Goal: Information Seeking & Learning: Learn about a topic

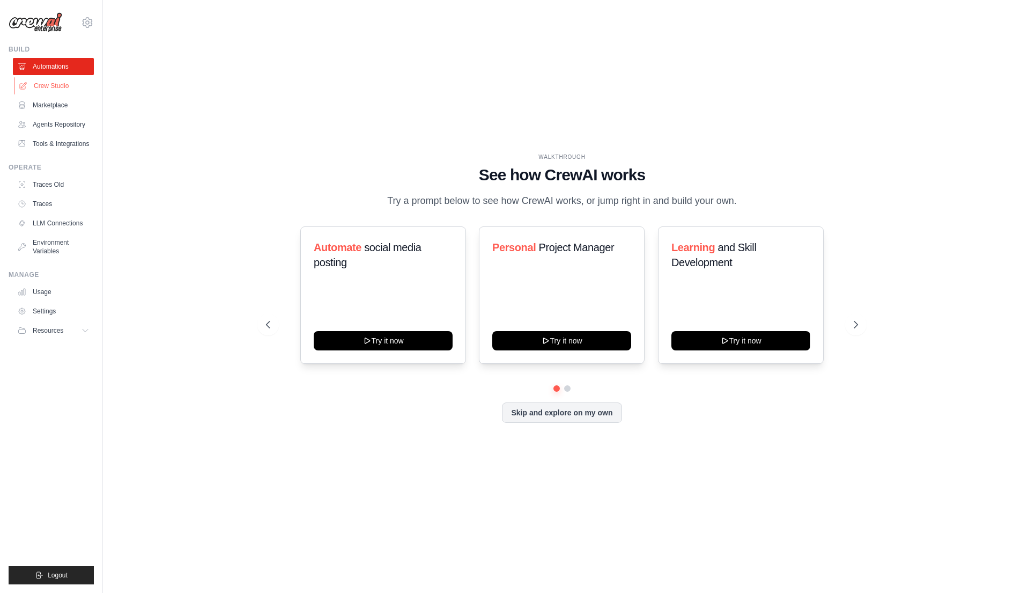
click at [80, 90] on link "Crew Studio" at bounding box center [54, 85] width 81 height 17
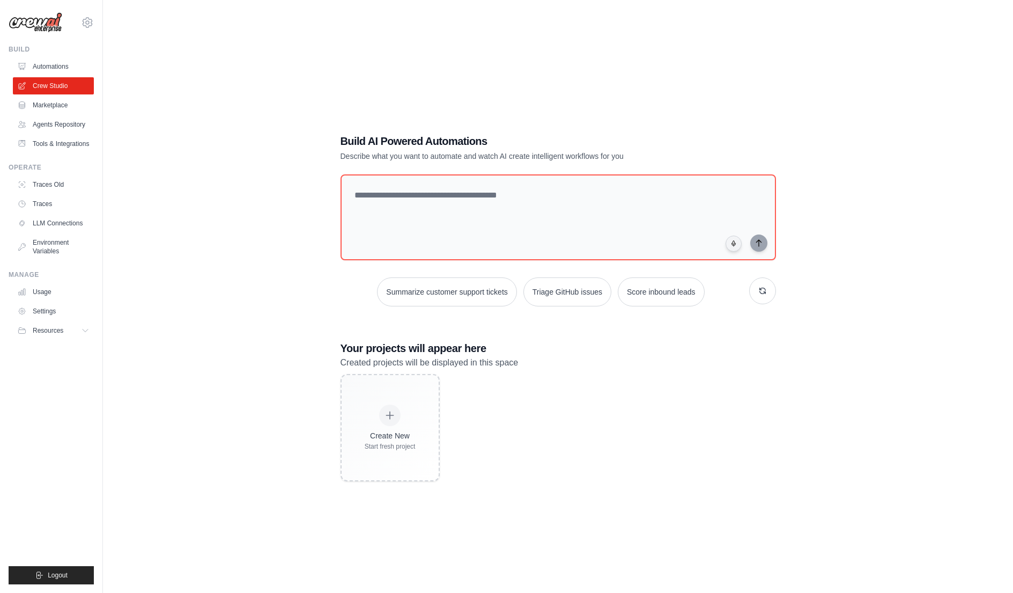
click at [69, 134] on ul "Automations Crew Studio Marketplace Agents Repository Tools & Integrations" at bounding box center [53, 105] width 81 height 94
click at [72, 124] on link "Agents Repository" at bounding box center [54, 124] width 81 height 17
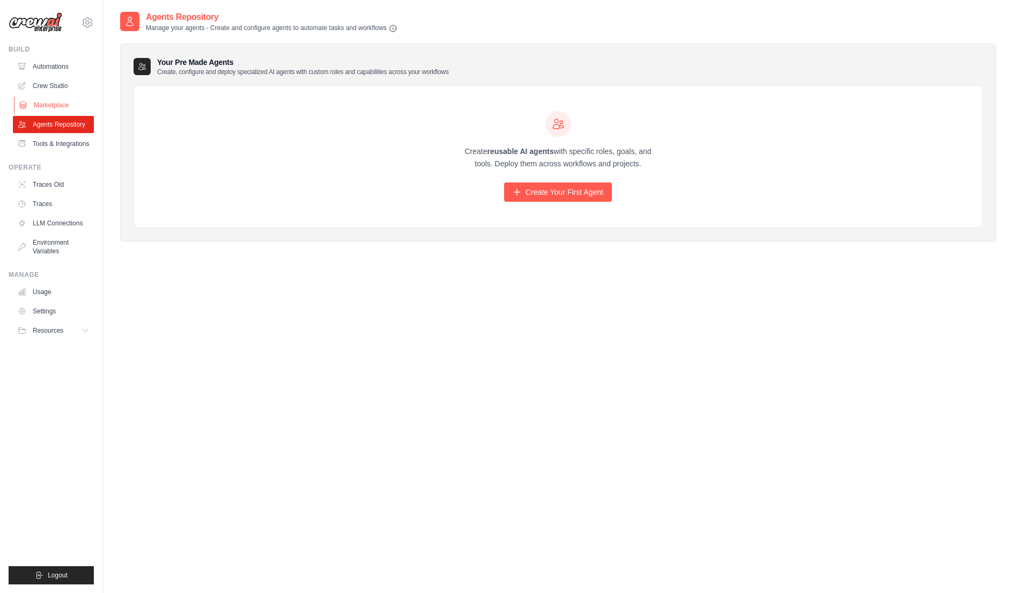
click at [77, 111] on link "Marketplace" at bounding box center [54, 105] width 81 height 17
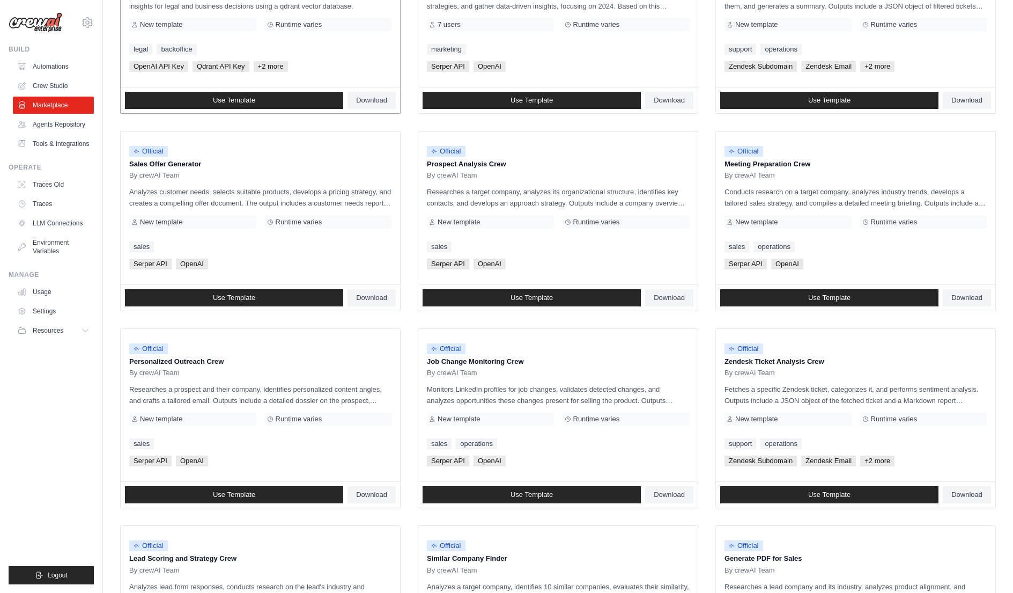
scroll to position [401, 0]
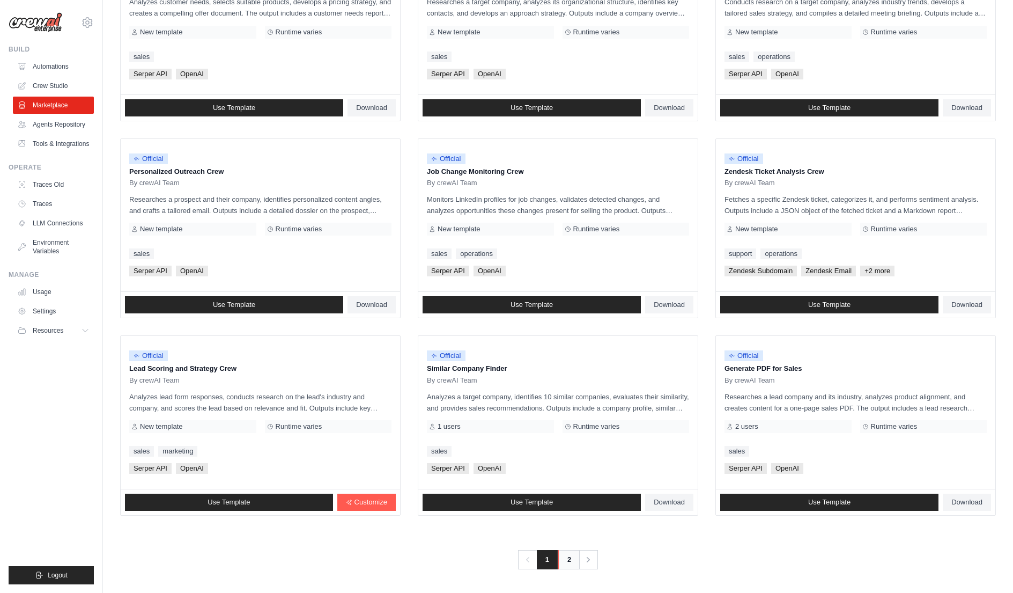
click at [563, 562] on link "2" at bounding box center [568, 559] width 21 height 19
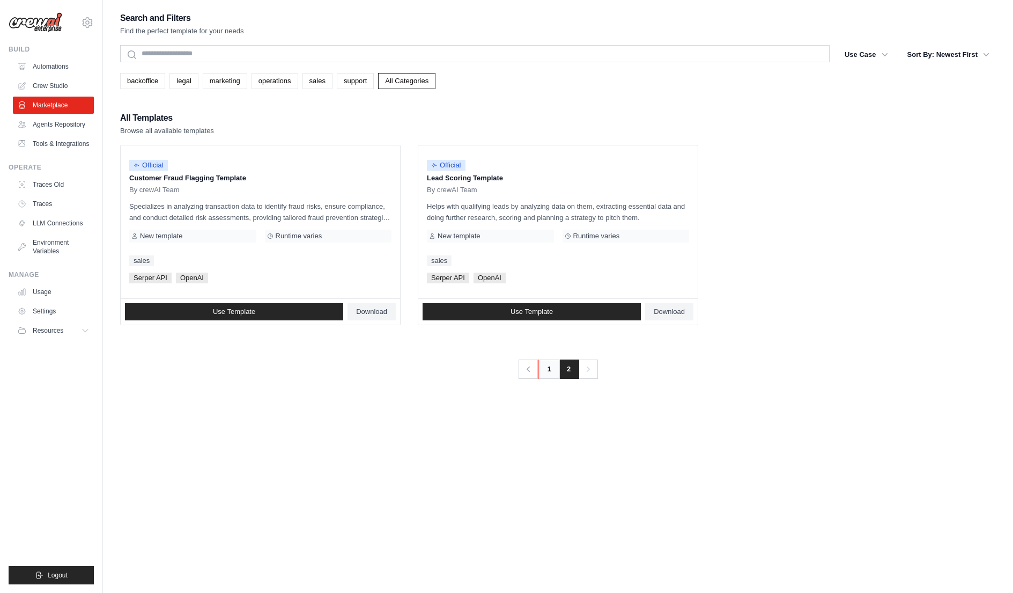
click at [558, 373] on link "1" at bounding box center [549, 368] width 21 height 19
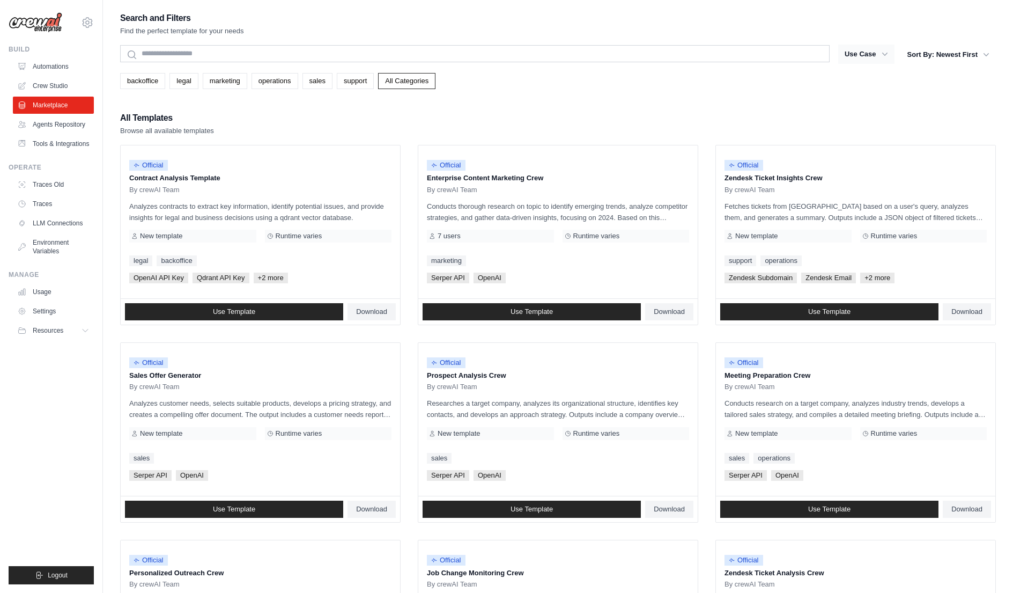
click at [872, 51] on button "Use Case" at bounding box center [866, 54] width 56 height 19
click at [880, 51] on icon "button" at bounding box center [885, 54] width 11 height 11
click at [878, 54] on button "Use Case" at bounding box center [866, 54] width 56 height 19
click at [795, 181] on p "Zendesk Ticket Insights Crew" at bounding box center [856, 178] width 262 height 11
click at [143, 82] on link "backoffice" at bounding box center [142, 81] width 45 height 16
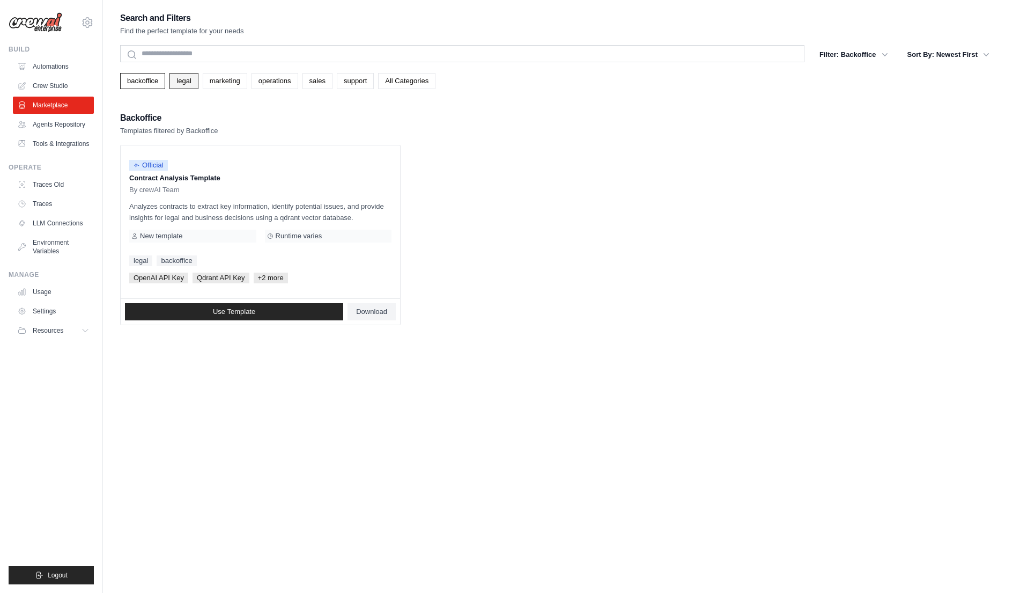
click at [180, 84] on link "legal" at bounding box center [183, 81] width 28 height 16
click at [69, 73] on link "Automations" at bounding box center [54, 66] width 81 height 17
click at [69, 82] on link "Crew Studio" at bounding box center [54, 85] width 81 height 17
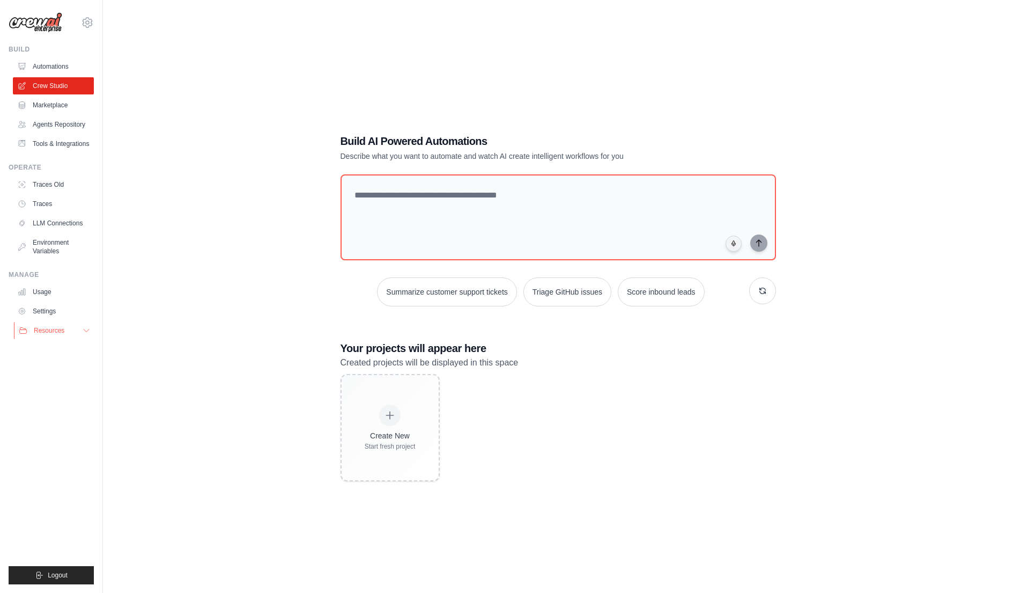
click at [66, 332] on button "Resources" at bounding box center [54, 330] width 81 height 17
click at [65, 399] on span "Video Tutorials" at bounding box center [59, 400] width 42 height 9
click at [69, 352] on span "Documentation" at bounding box center [59, 348] width 43 height 9
